Goal: Information Seeking & Learning: Learn about a topic

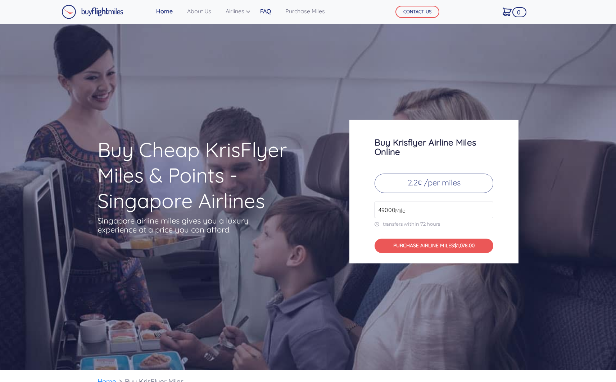
click at [267, 13] on link "FAQ" at bounding box center [265, 11] width 17 height 14
click at [162, 10] on link "Home" at bounding box center [164, 11] width 22 height 14
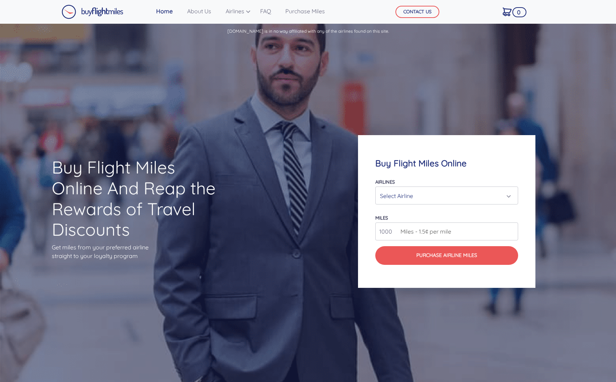
click at [404, 192] on div "Select Airline" at bounding box center [444, 196] width 129 height 14
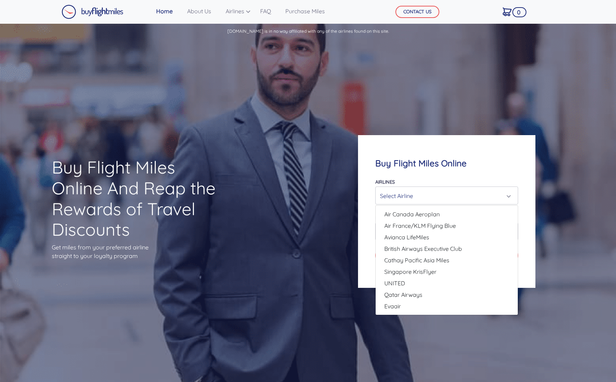
click at [275, 170] on div "Buy Flight Miles Online And Reap the Rewards of Travel Discounts Get miles from…" at bounding box center [308, 211] width 616 height 343
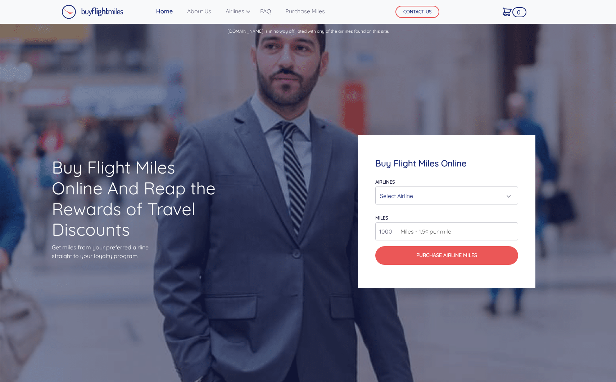
click at [283, 108] on div "Buy Flight Miles Online And Reap the Rewards of Travel Discounts Get miles from…" at bounding box center [308, 211] width 616 height 343
click at [401, 159] on h4 "Buy Flight Miles Online" at bounding box center [446, 163] width 143 height 10
click at [430, 194] on div "Select Airline" at bounding box center [444, 196] width 129 height 14
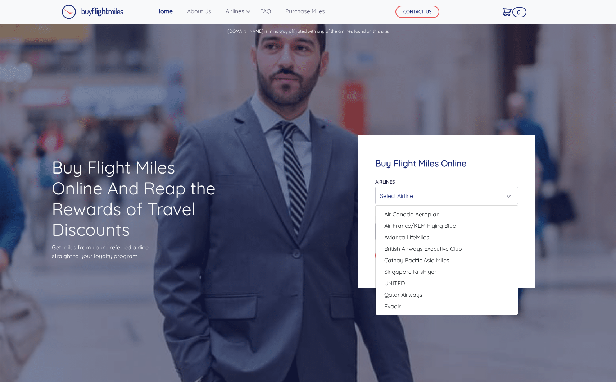
click at [302, 292] on div "Buy Flight Miles Online And Reap the Rewards of Travel Discounts Get miles from…" at bounding box center [308, 211] width 616 height 343
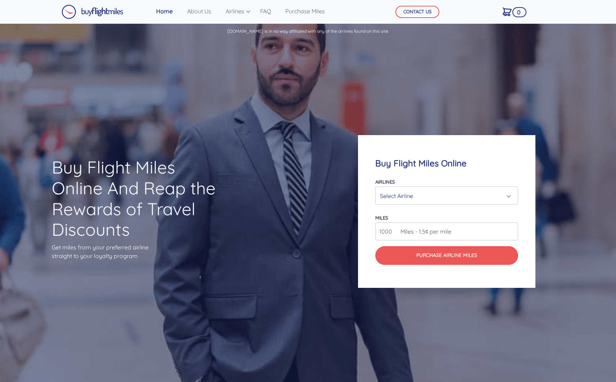
click at [415, 203] on div "Select Airline" at bounding box center [444, 196] width 129 height 14
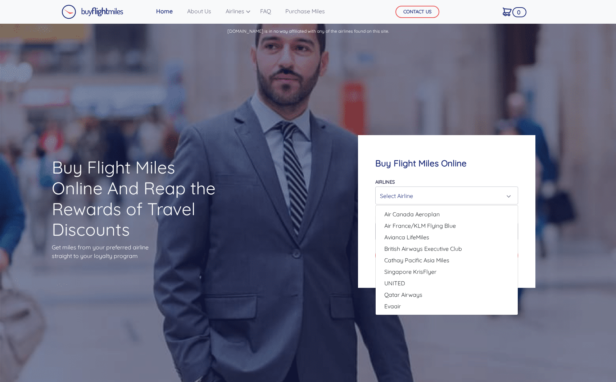
click at [246, 39] on div "Buyflightmiles.com is in no way affiliated with any of the airlines found on th…" at bounding box center [308, 252] width 616 height 456
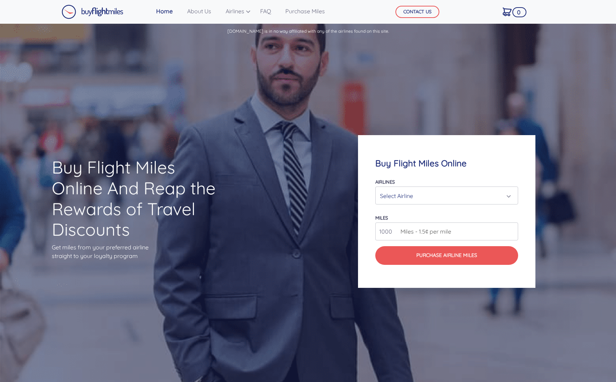
drag, startPoint x: 226, startPoint y: 31, endPoint x: 394, endPoint y: 31, distance: 167.3
click at [394, 31] on p "[DOMAIN_NAME] is in no way affiliated with any of the airlines found on this si…" at bounding box center [308, 29] width 616 height 11
copy p "[DOMAIN_NAME] is in no way affiliated with any of the airlines found on this si…"
click at [307, 253] on div "Buy Flight Miles Online And Reap the Rewards of Travel Discounts Get miles from…" at bounding box center [308, 211] width 616 height 343
click at [206, 15] on link "About Us" at bounding box center [199, 11] width 30 height 14
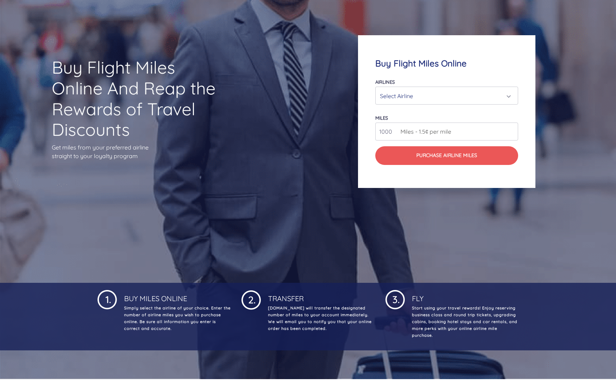
scroll to position [101, 0]
